Goal: Use online tool/utility: Use online tool/utility

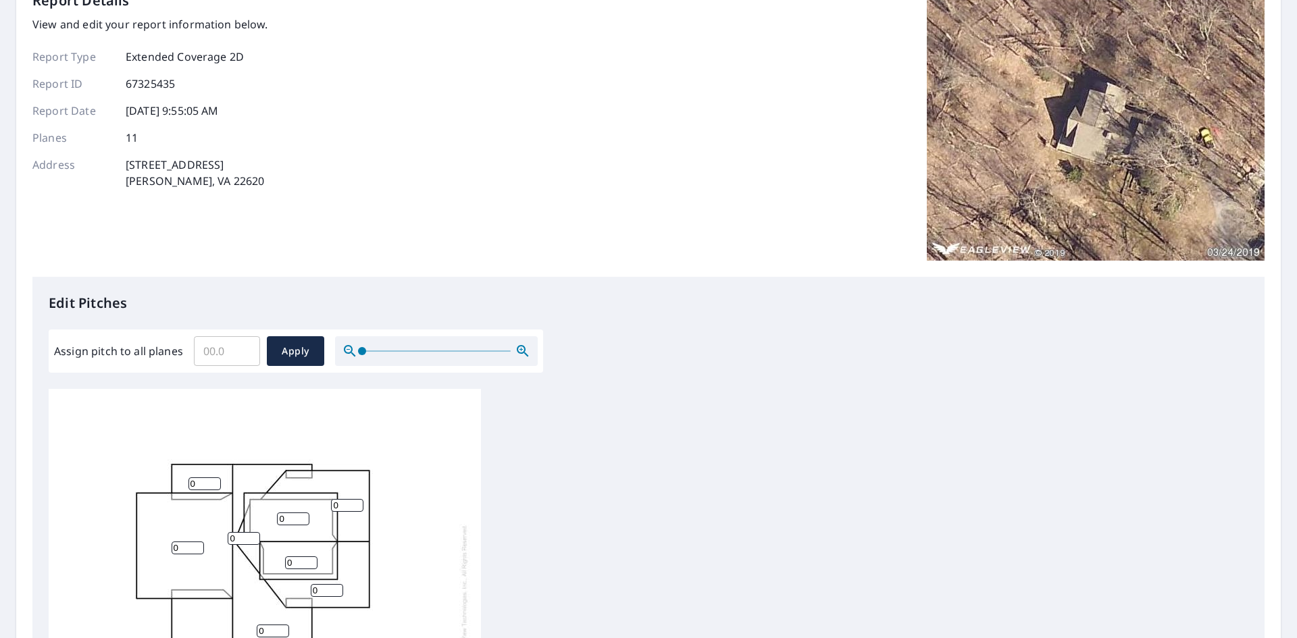
scroll to position [405, 0]
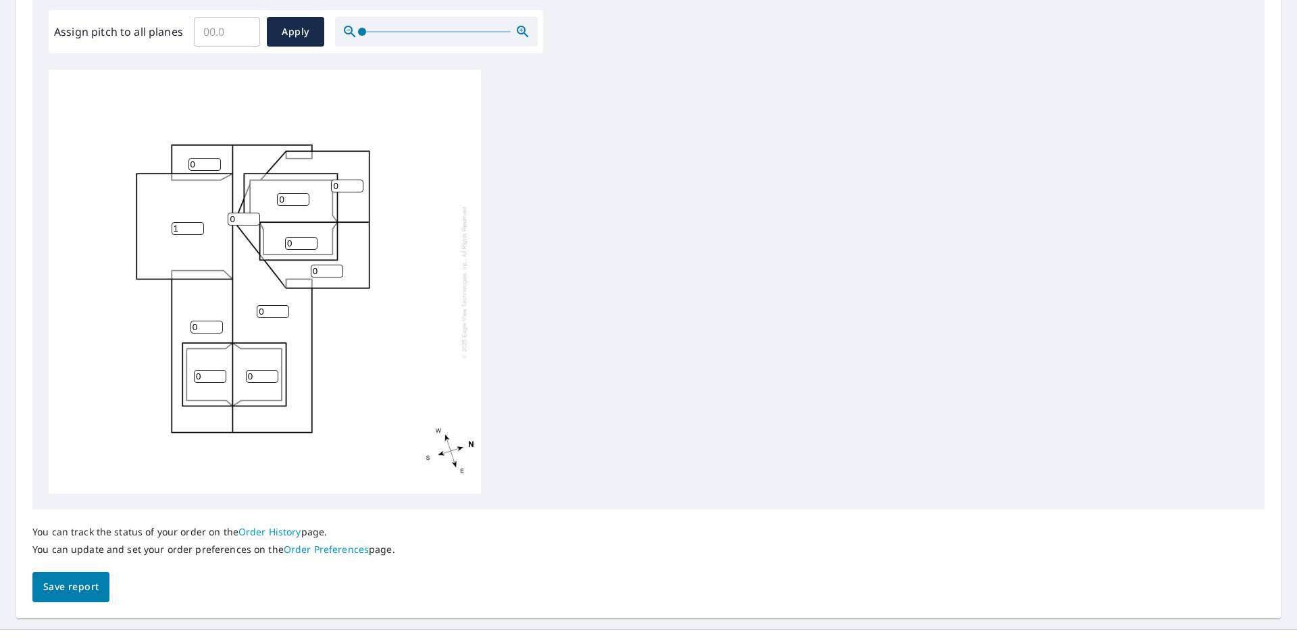
type input "1"
click at [191, 225] on input "1" at bounding box center [188, 228] width 32 height 13
type input "4"
click at [299, 244] on input "0" at bounding box center [301, 243] width 32 height 13
type input "4"
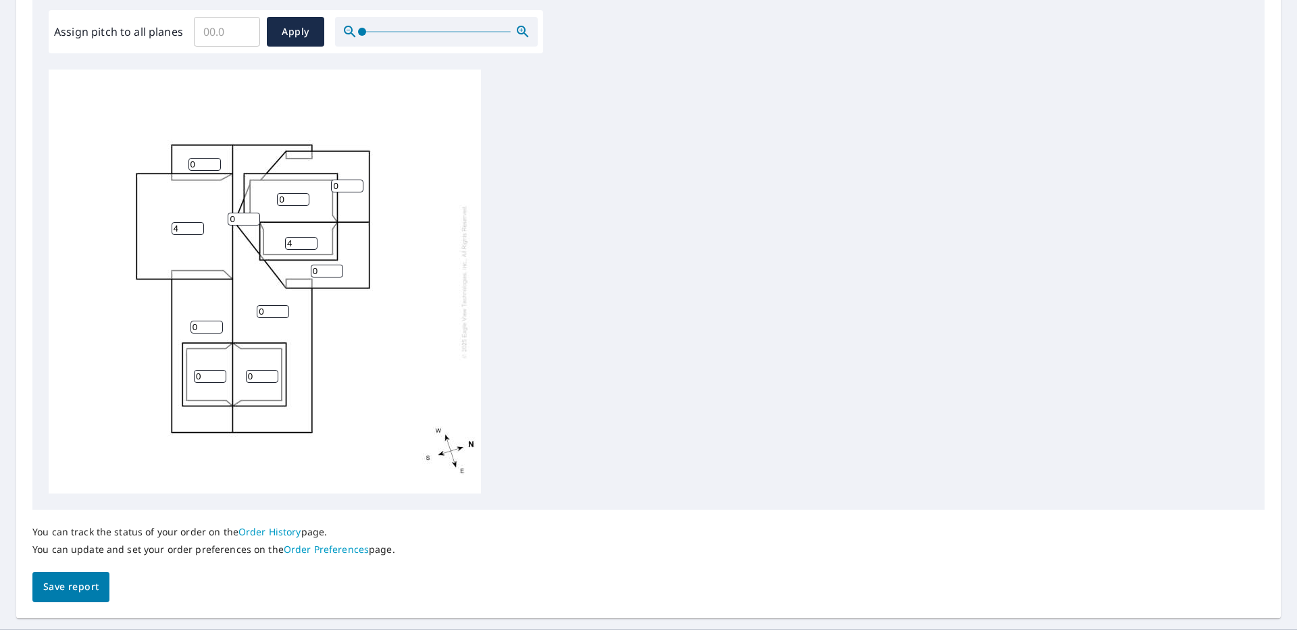
click at [286, 197] on input "0" at bounding box center [293, 199] width 32 height 13
type input "4"
click at [353, 180] on input "0" at bounding box center [347, 186] width 32 height 13
type input "12"
click at [326, 266] on input "0" at bounding box center [327, 271] width 32 height 13
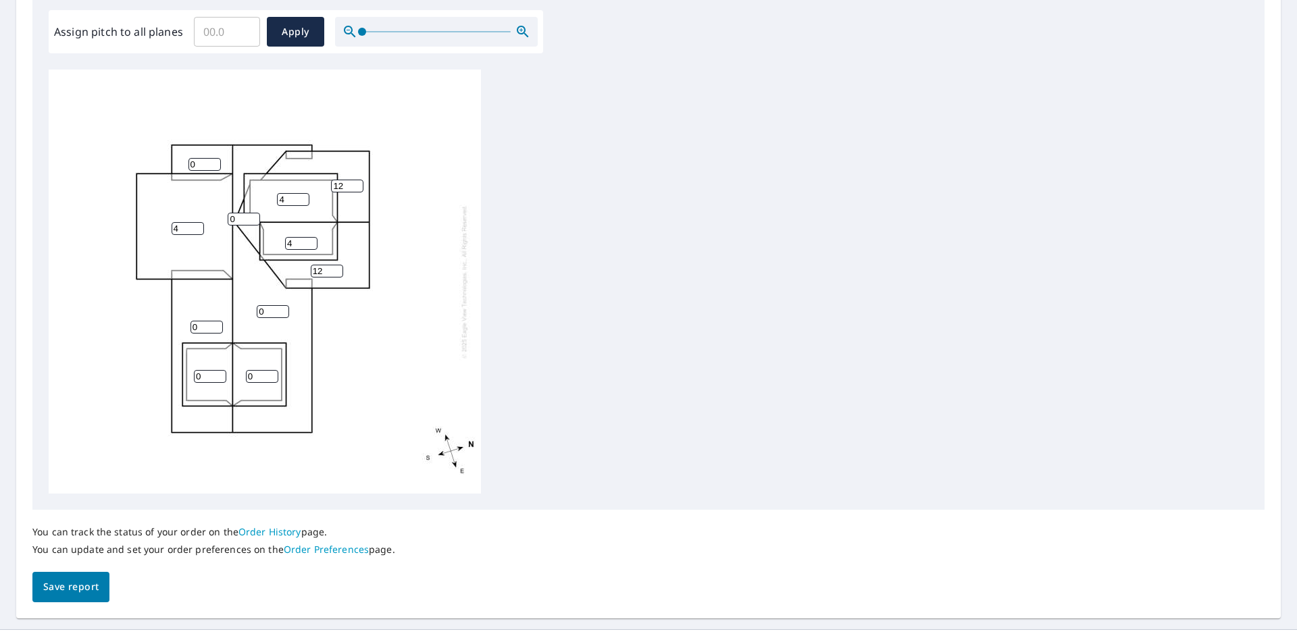
type input "12"
click at [275, 314] on input "0" at bounding box center [273, 311] width 32 height 13
type input "12"
click at [207, 324] on input "0" at bounding box center [206, 327] width 32 height 13
type input "12"
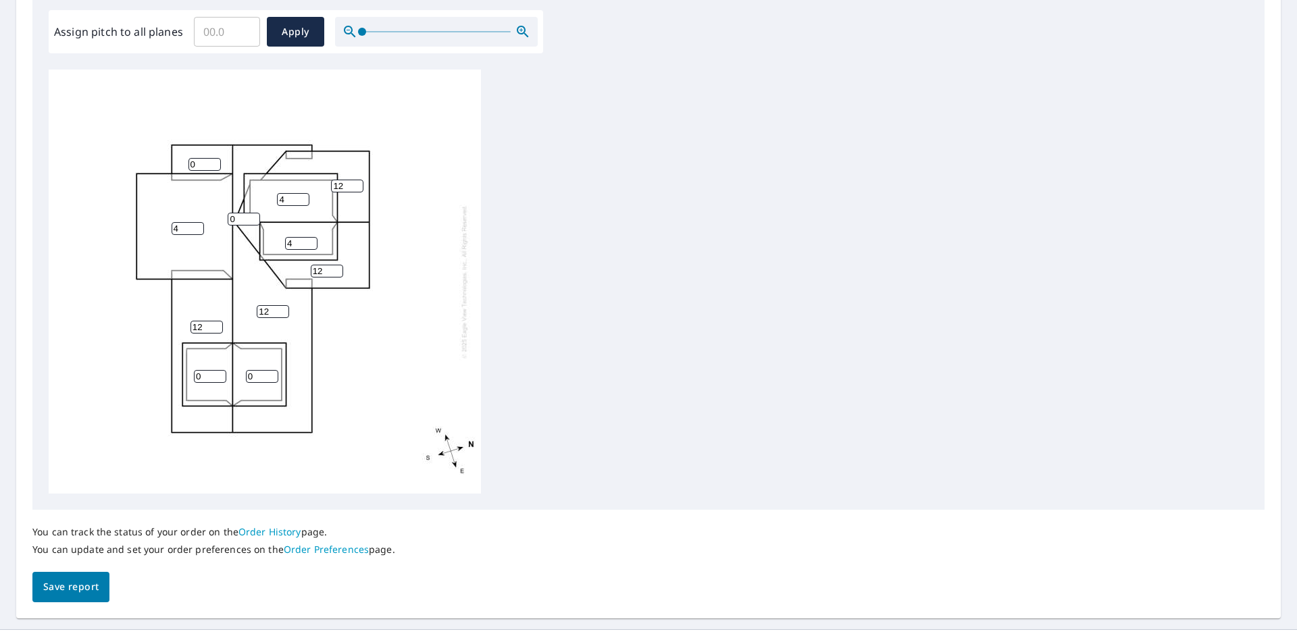
click at [238, 218] on input "0" at bounding box center [244, 219] width 32 height 13
type input "12"
click at [255, 382] on input "0" at bounding box center [262, 376] width 32 height 13
type input "4"
click at [203, 374] on input "0" at bounding box center [210, 376] width 32 height 13
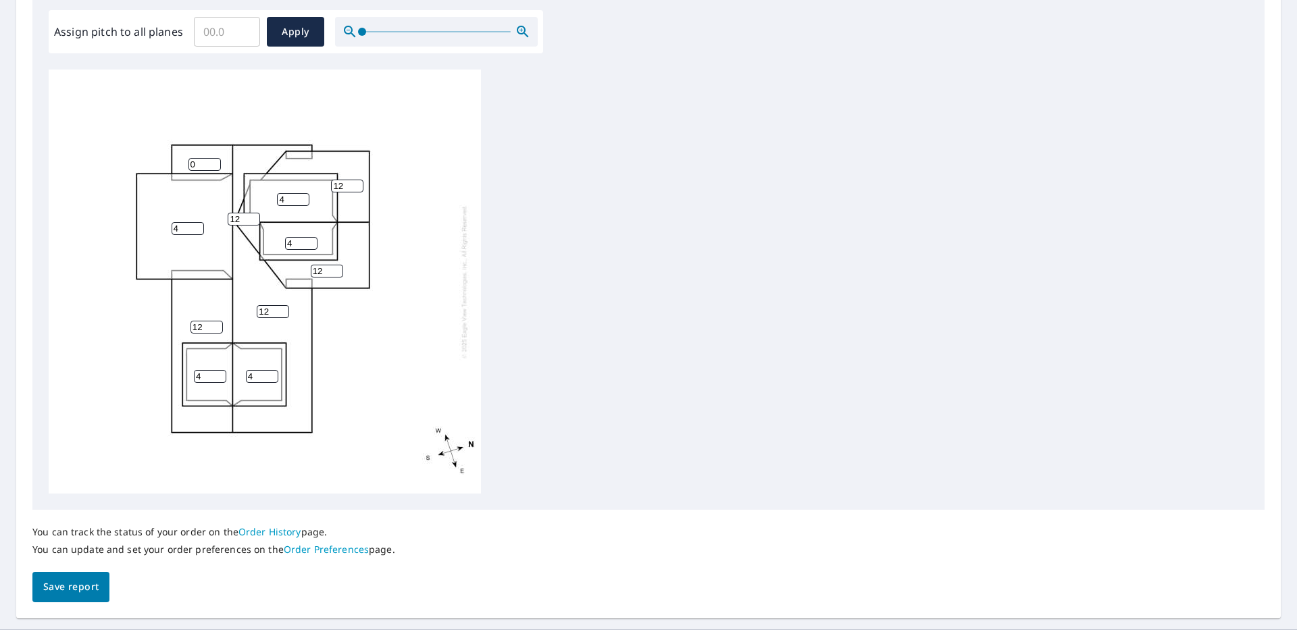
type input "4"
click at [209, 164] on input "1" at bounding box center [204, 164] width 32 height 13
type input "12"
click at [305, 20] on button "Apply" at bounding box center [295, 32] width 57 height 30
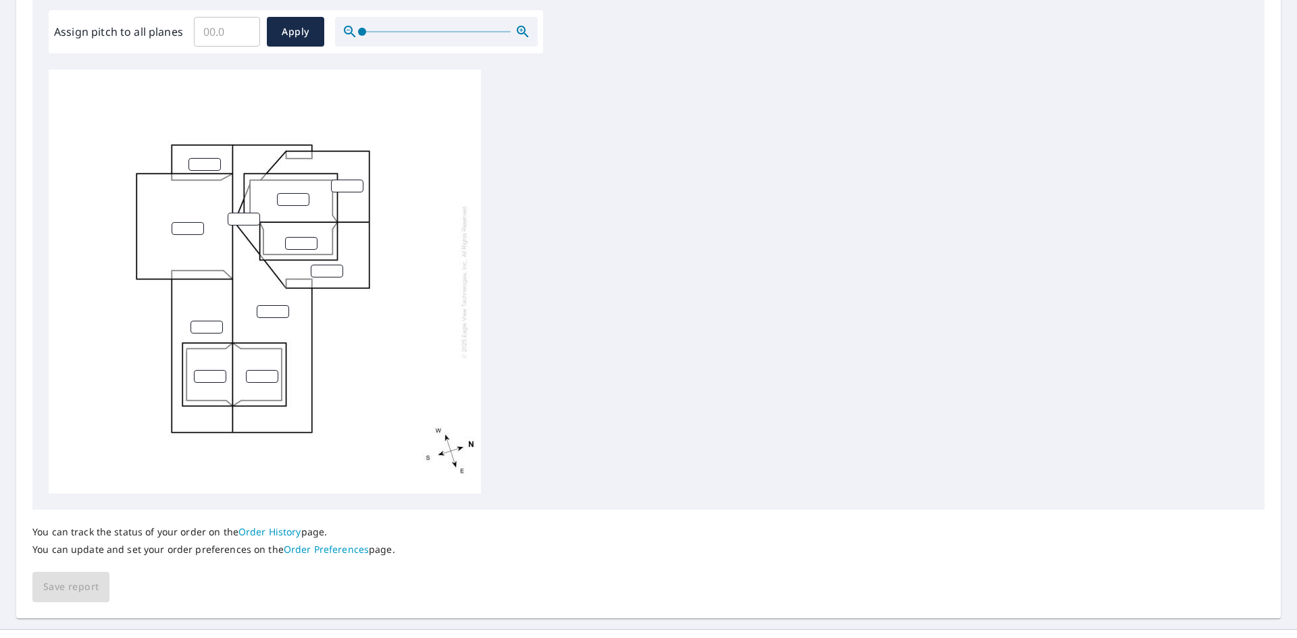
click at [281, 195] on input "number" at bounding box center [293, 199] width 32 height 13
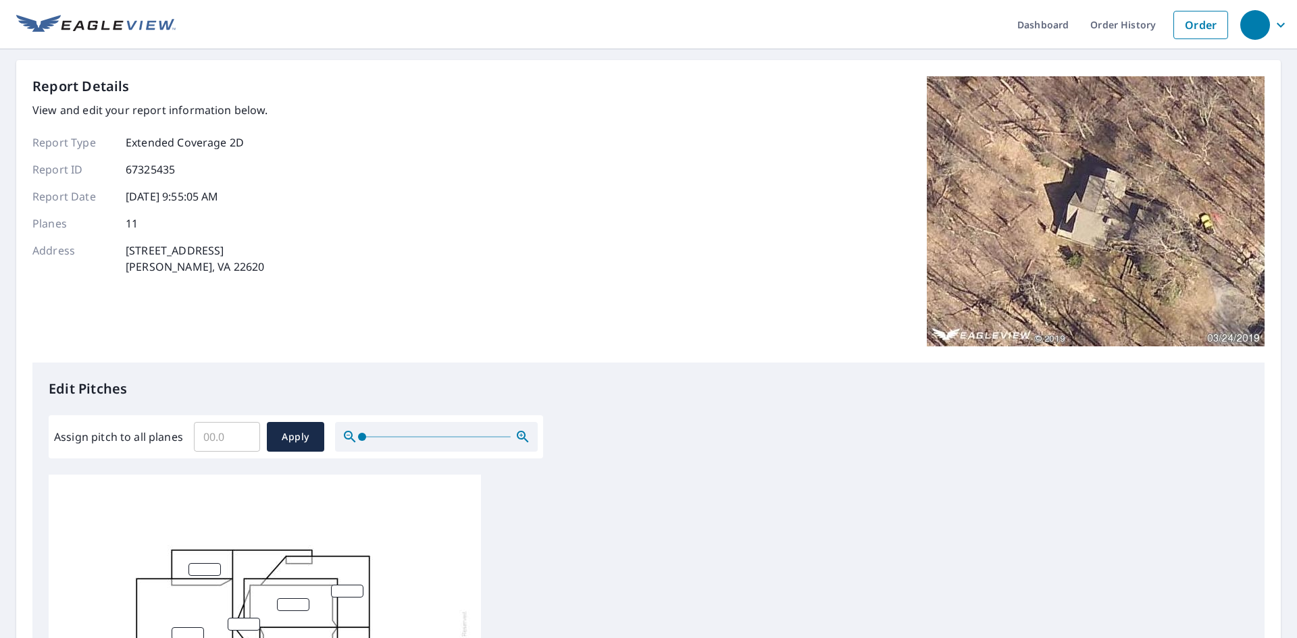
scroll to position [338, 0]
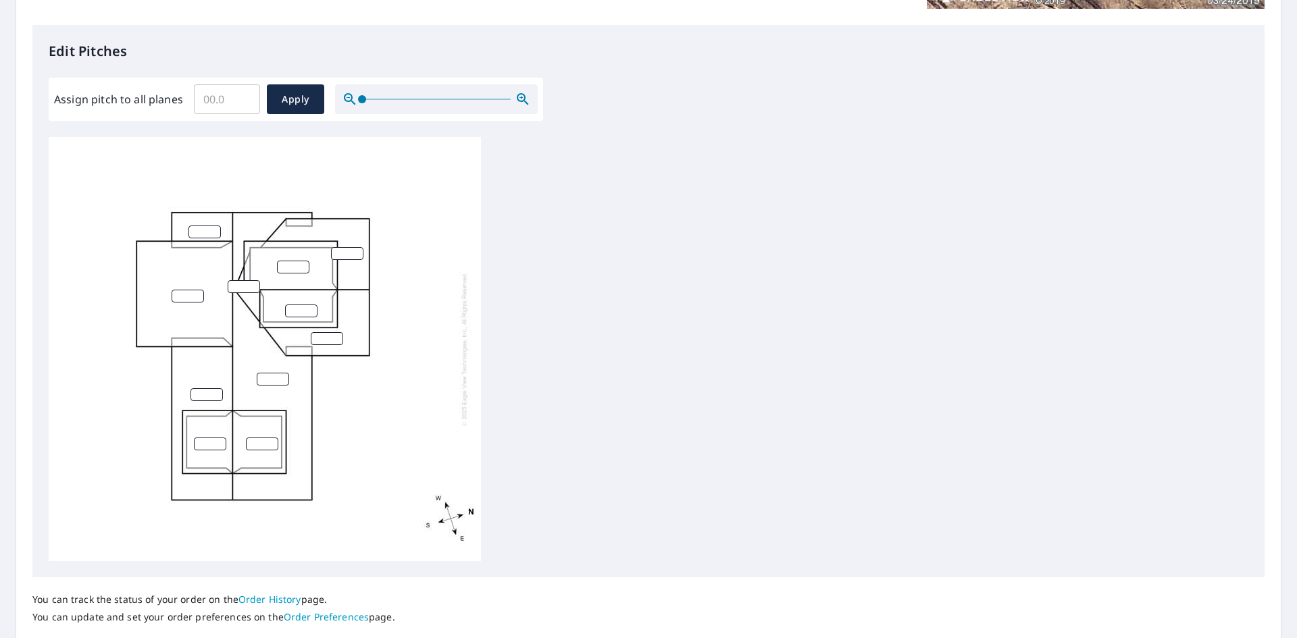
drag, startPoint x: 359, startPoint y: 98, endPoint x: 350, endPoint y: 101, distance: 9.2
click at [358, 101] on span at bounding box center [362, 99] width 8 height 8
click at [236, 104] on input "Assign pitch to all planes" at bounding box center [227, 99] width 66 height 38
type input "12"
click at [278, 95] on span "Apply" at bounding box center [296, 99] width 36 height 17
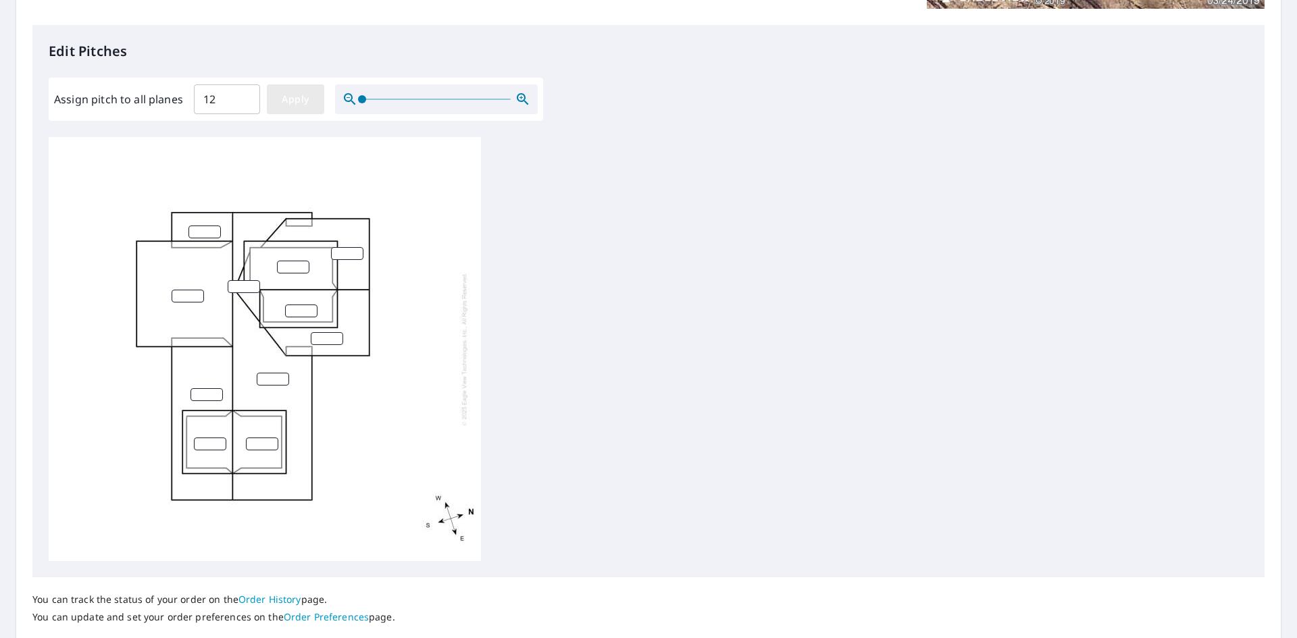
type input "12"
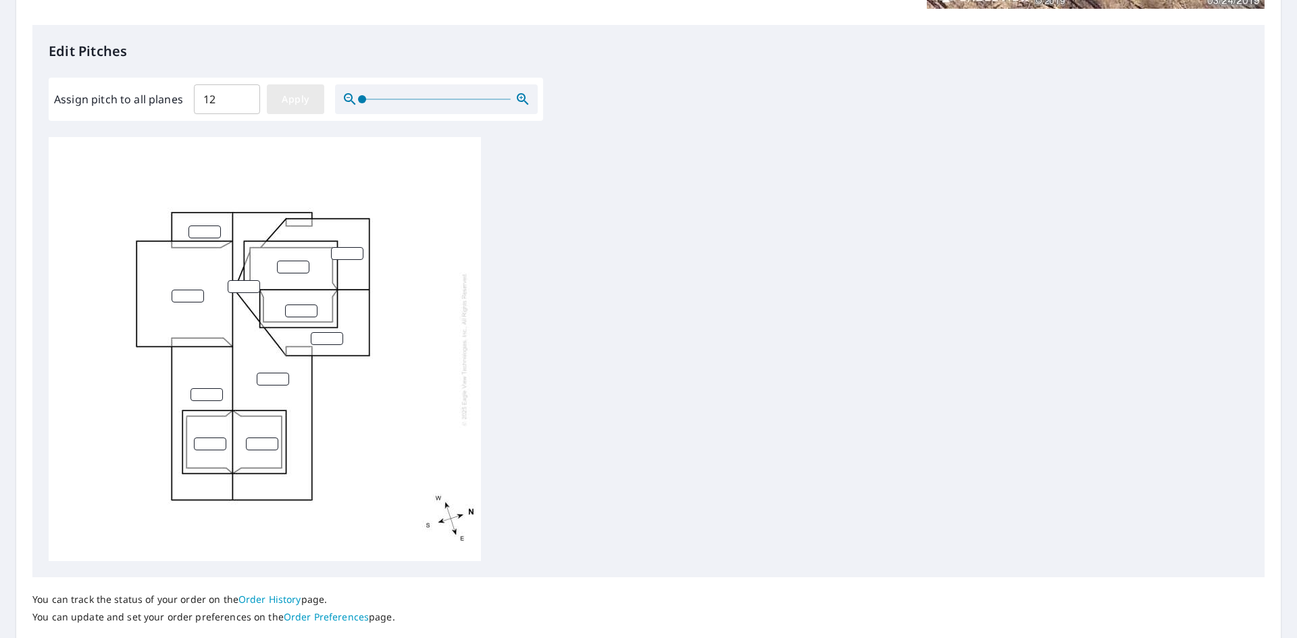
type input "12"
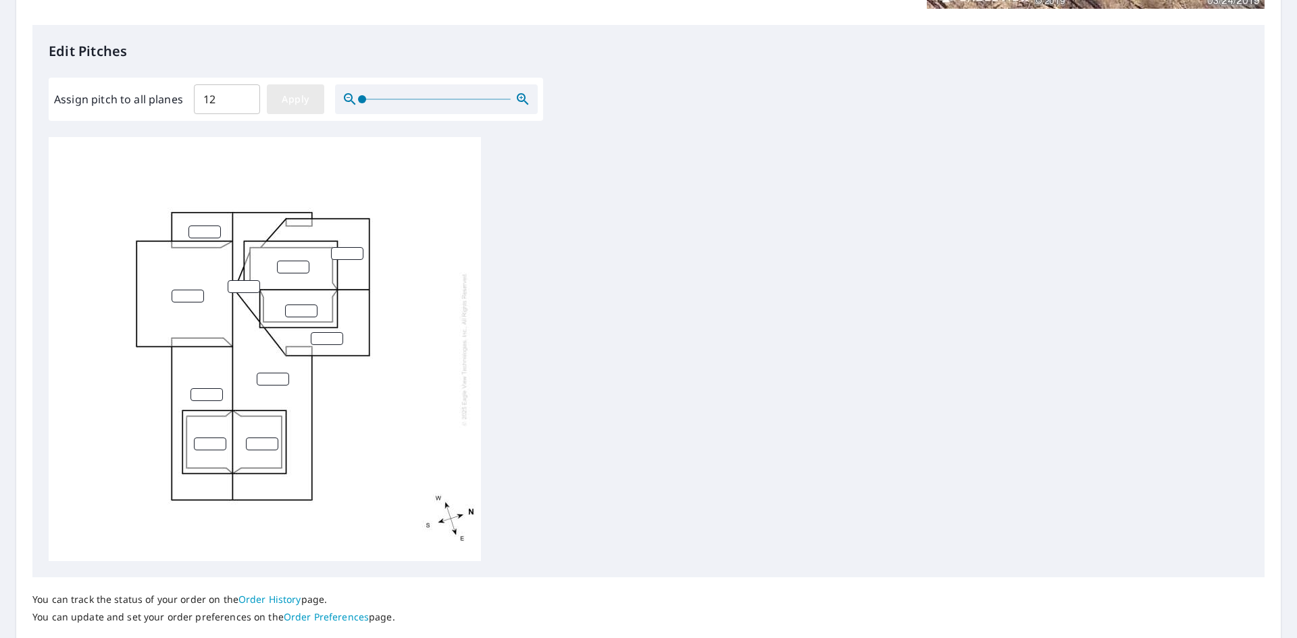
type input "12"
click at [287, 263] on input "12" at bounding box center [293, 267] width 32 height 13
type input "1"
type input "4"
click at [303, 313] on input "12" at bounding box center [301, 311] width 32 height 13
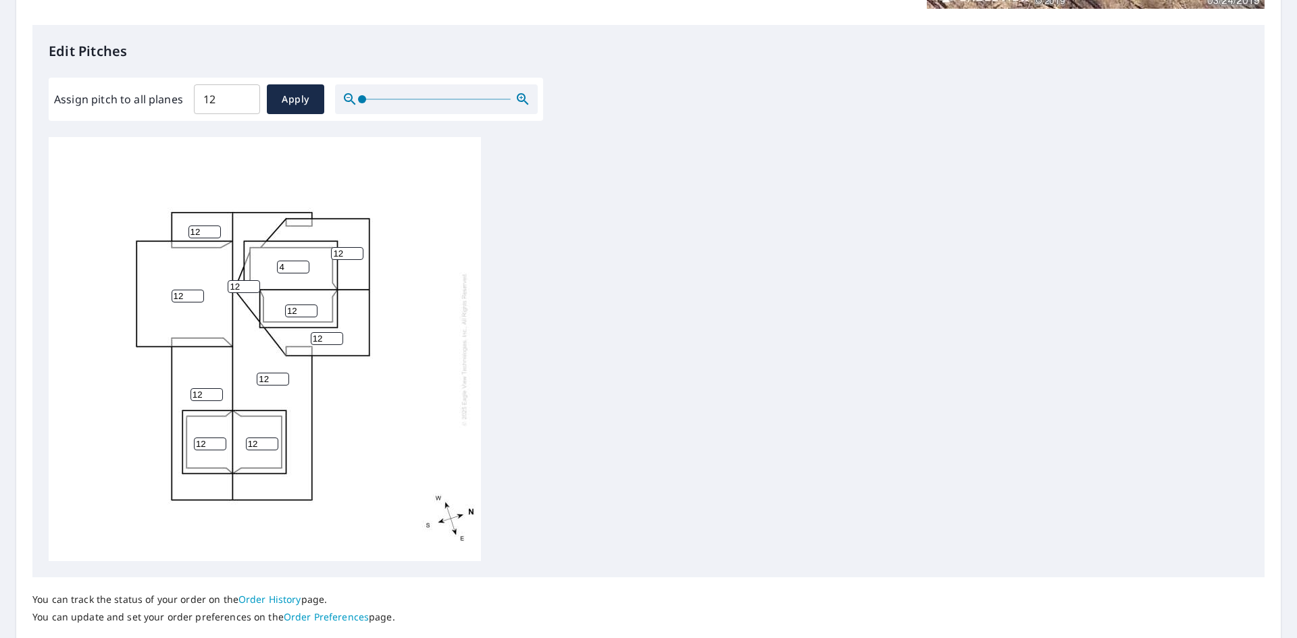
type input "1"
type input "4"
click at [259, 442] on input "12" at bounding box center [262, 444] width 32 height 13
type input "1"
type input "4"
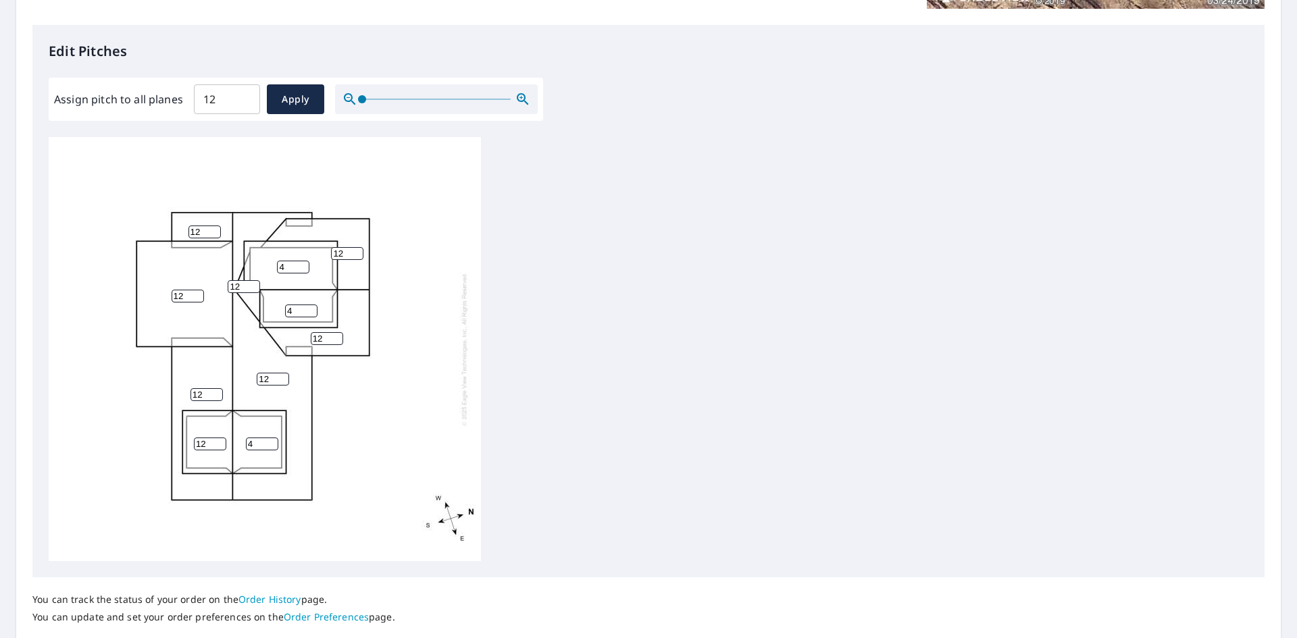
click at [206, 442] on input "12" at bounding box center [210, 444] width 32 height 13
type input "1"
type input "4"
click at [182, 295] on input "12" at bounding box center [188, 296] width 32 height 13
type input "1"
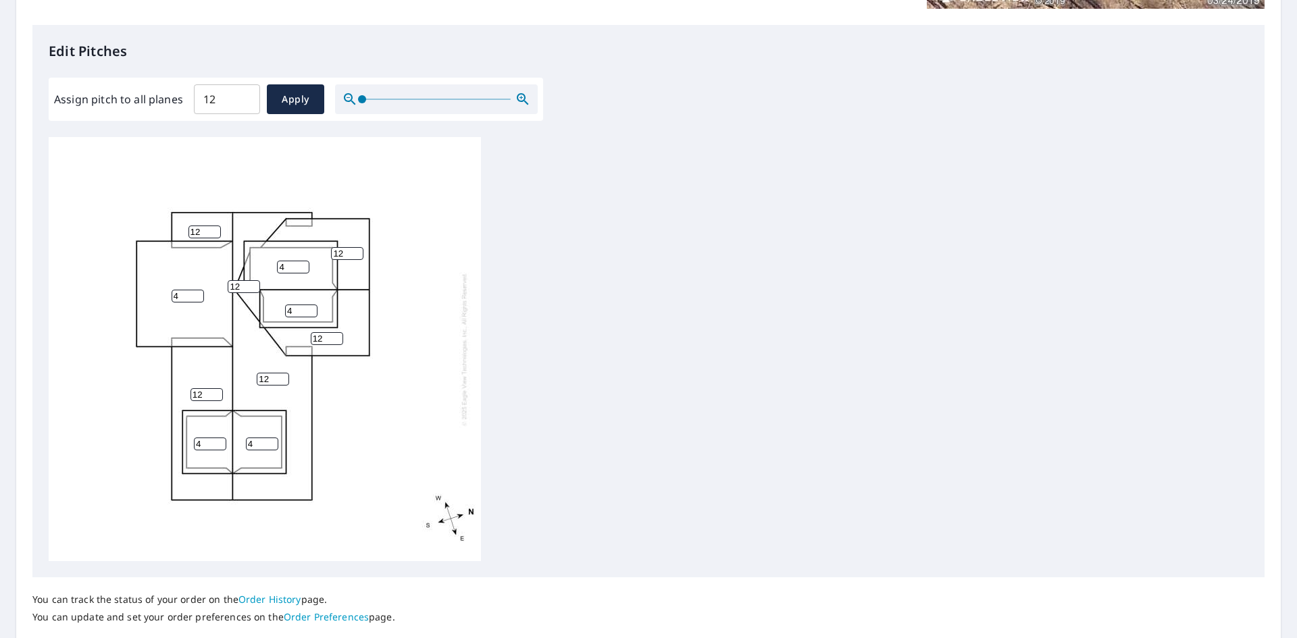
type input "4"
click at [215, 99] on input "12" at bounding box center [227, 99] width 66 height 38
type input "1"
click at [307, 97] on span "Apply" at bounding box center [296, 99] width 36 height 17
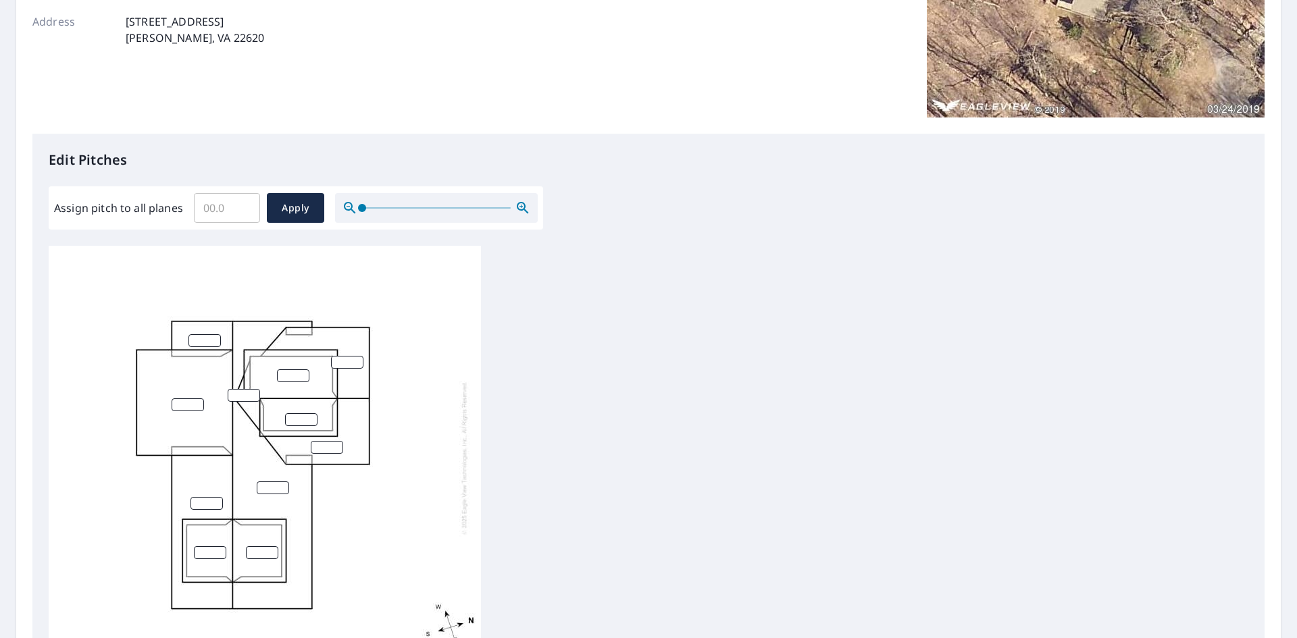
scroll to position [228, 0]
click at [207, 346] on input "number" at bounding box center [204, 341] width 32 height 13
click at [213, 209] on input "Assign pitch to all planes" at bounding box center [227, 209] width 66 height 38
type input "12"
click at [263, 203] on div "12 ​ Apply" at bounding box center [259, 209] width 130 height 30
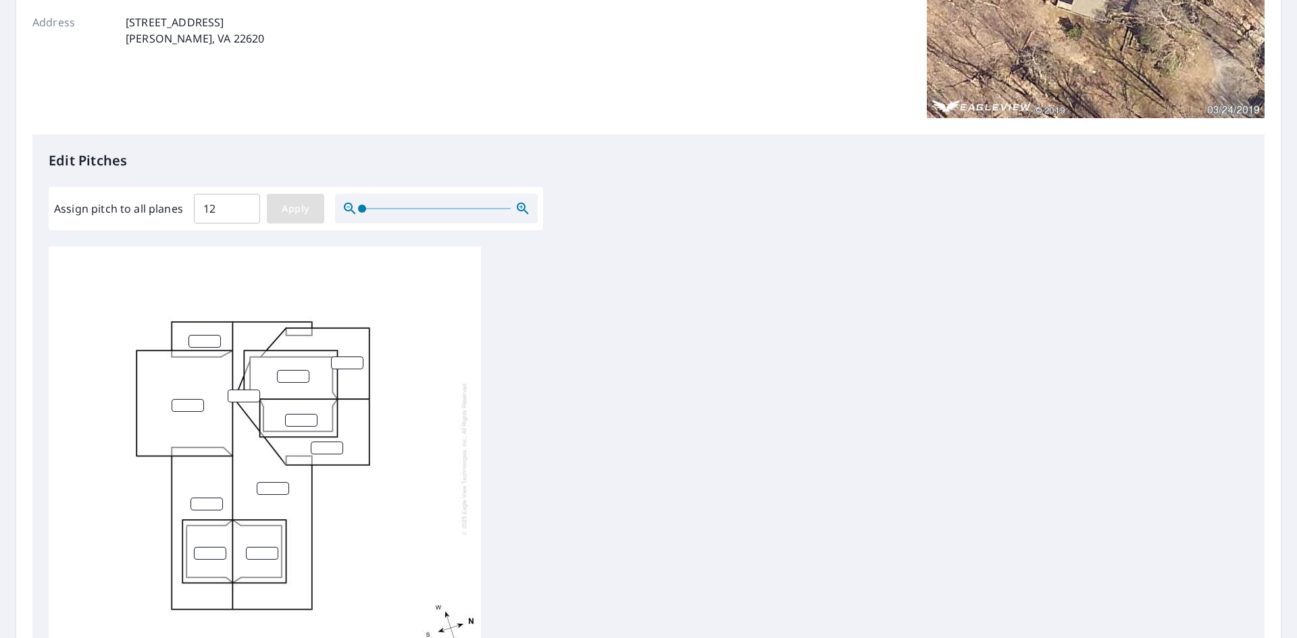
click at [269, 203] on button "Apply" at bounding box center [295, 209] width 57 height 30
type input "12"
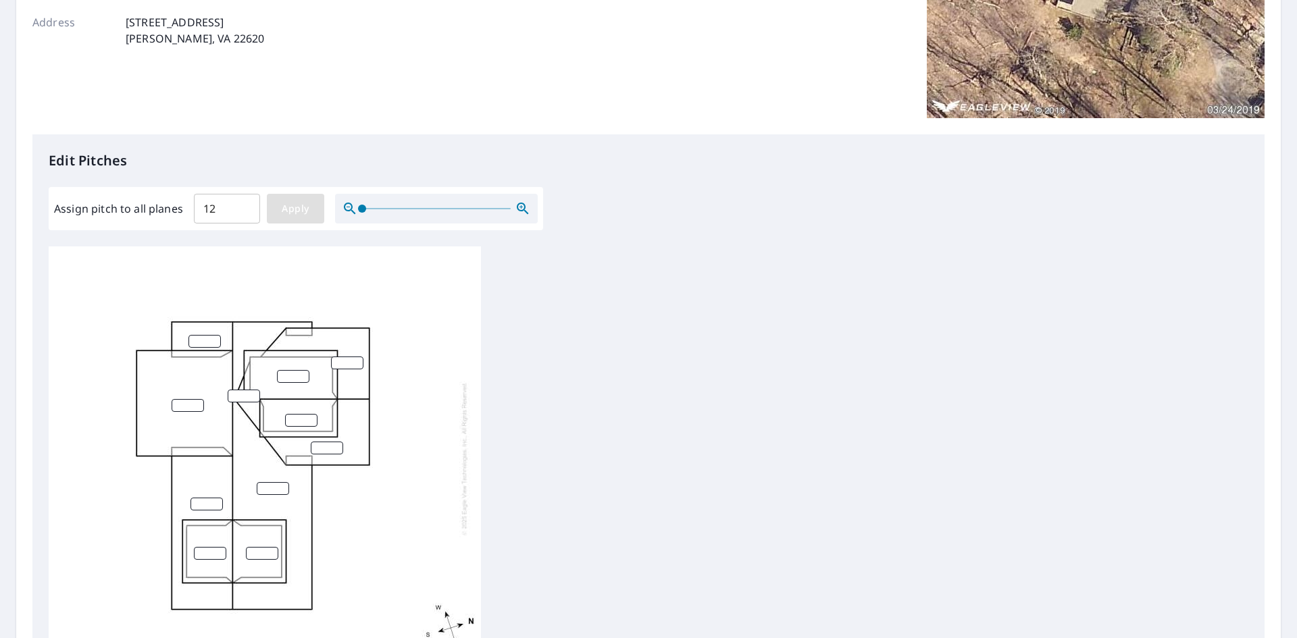
type input "12"
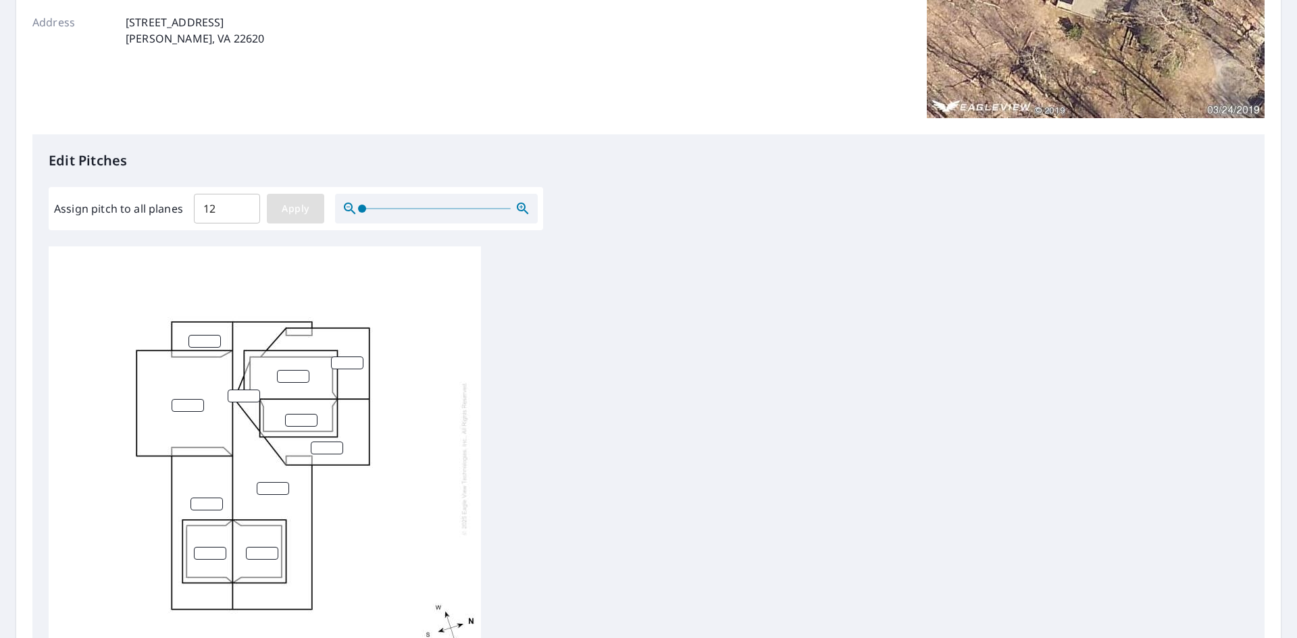
type input "12"
click at [291, 373] on input "12" at bounding box center [293, 376] width 32 height 13
type input "1"
type input "4"
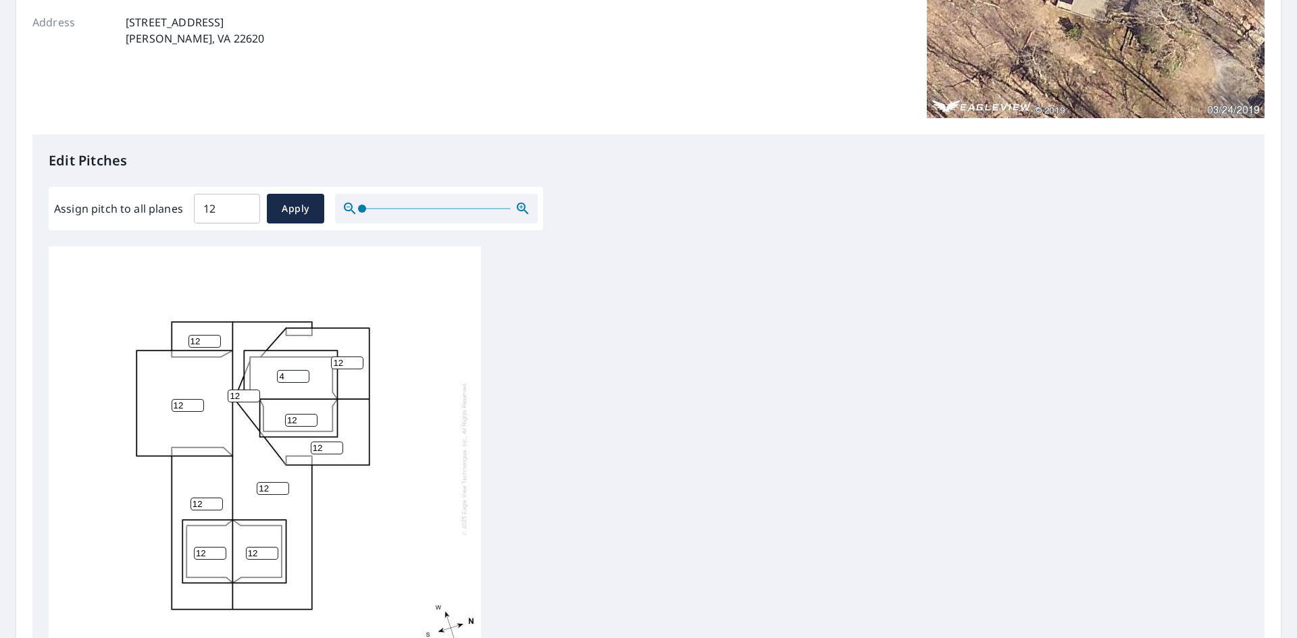
click at [311, 428] on div "12 12 12 12 4 12 12 12 12 12 12" at bounding box center [265, 459] width 432 height 424
click at [297, 421] on input "12" at bounding box center [301, 420] width 32 height 13
type input "1"
type input "4"
click at [188, 404] on input "12" at bounding box center [188, 405] width 32 height 13
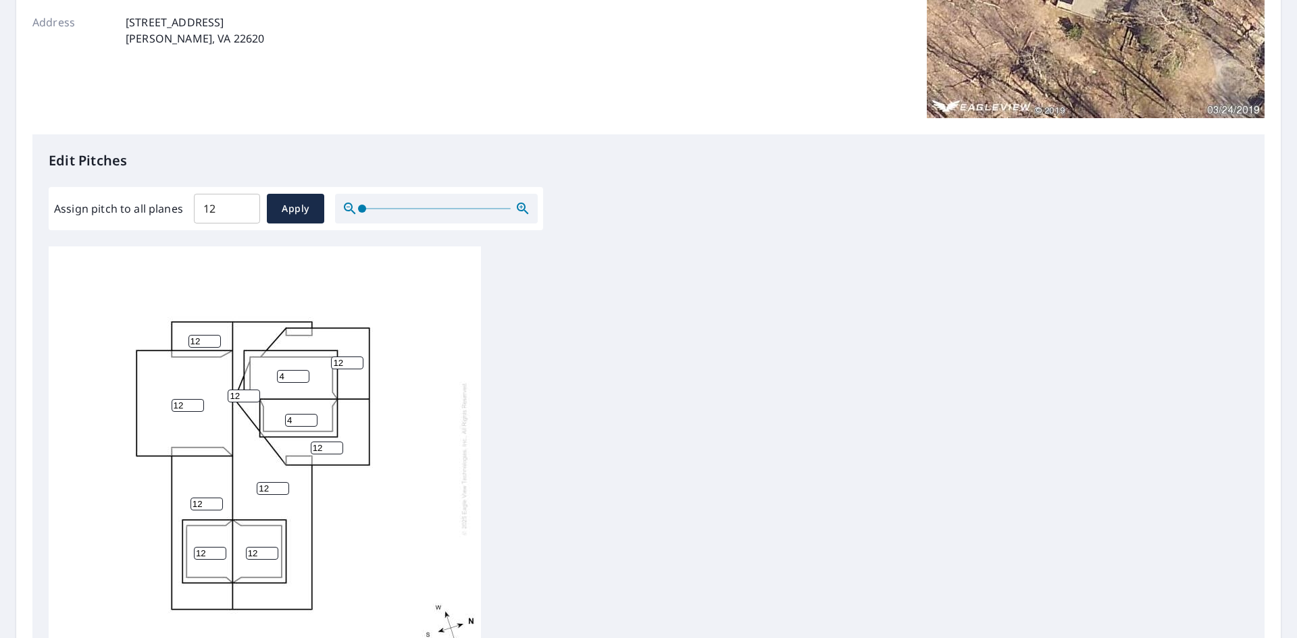
type input "1"
type input "4"
click at [204, 555] on input "12" at bounding box center [210, 553] width 32 height 13
type input "1"
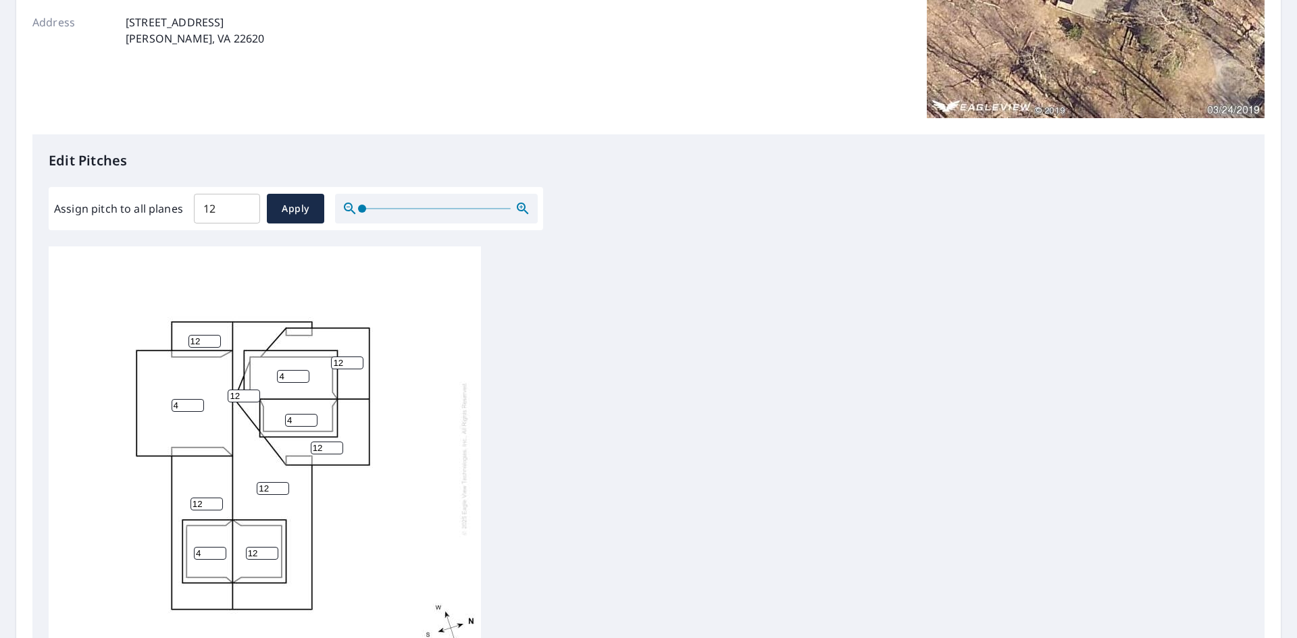
type input "4"
click at [261, 558] on input "12" at bounding box center [262, 553] width 32 height 13
type input "1"
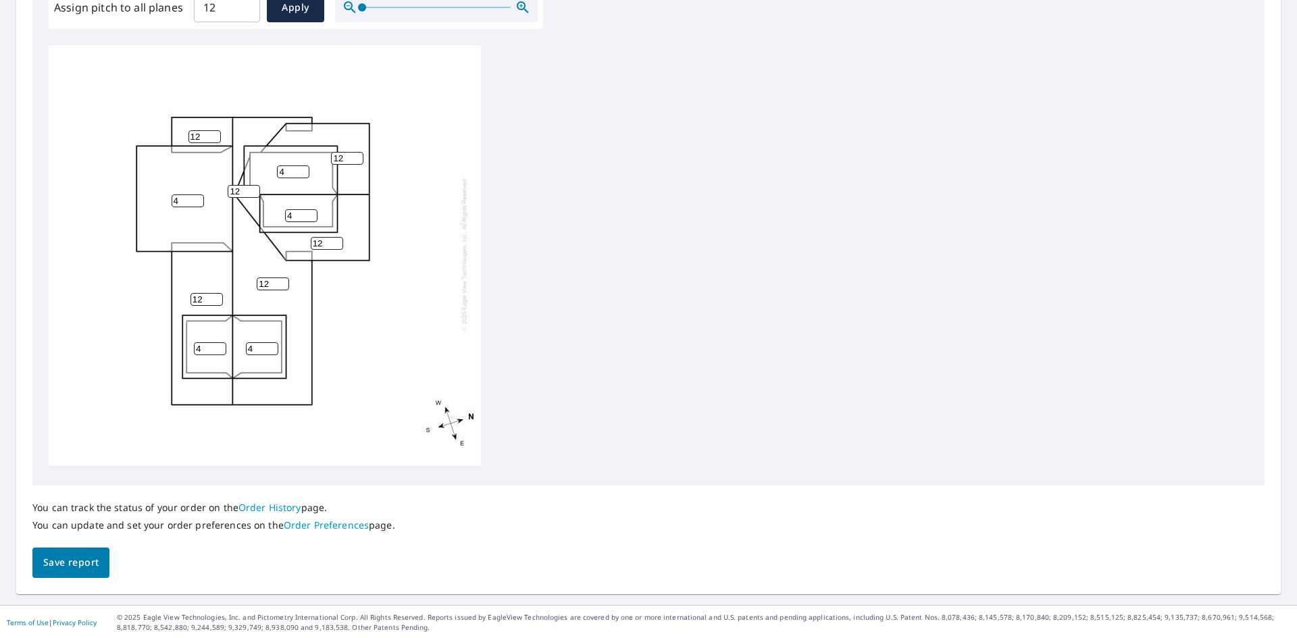
scroll to position [431, 0]
type input "4"
click at [51, 556] on span "Save report" at bounding box center [70, 561] width 55 height 17
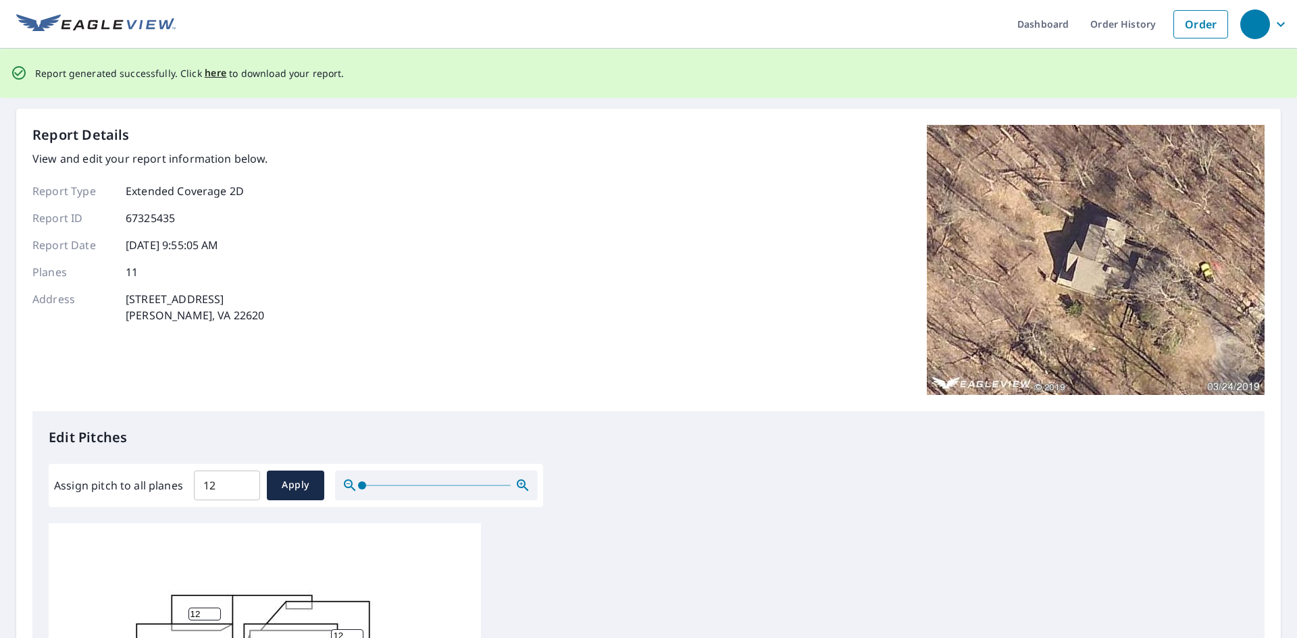
scroll to position [0, 0]
click at [205, 76] on span "here" at bounding box center [216, 74] width 22 height 17
